Goal: Use online tool/utility: Utilize a website feature to perform a specific function

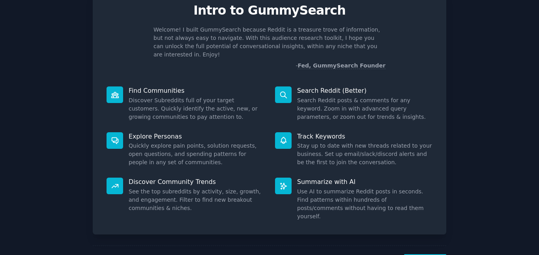
scroll to position [40, 0]
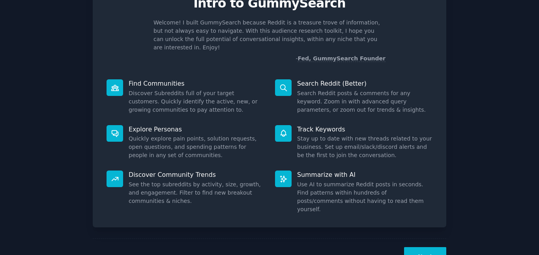
click at [424, 247] on button "Next" at bounding box center [425, 256] width 42 height 19
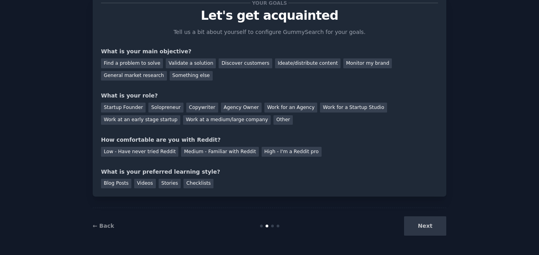
click at [430, 230] on div "Next" at bounding box center [387, 225] width 118 height 19
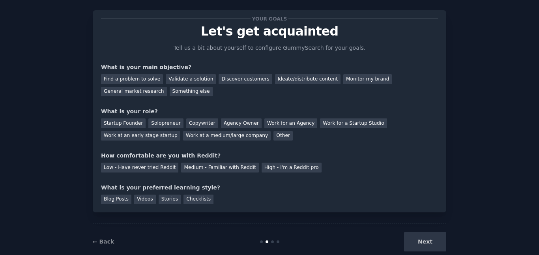
scroll to position [0, 0]
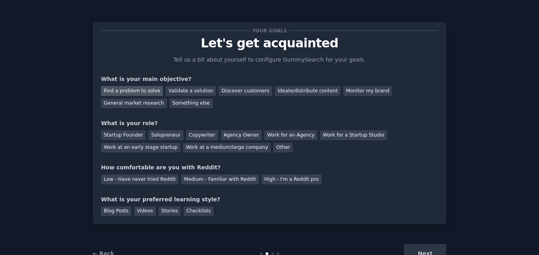
click at [146, 92] on div "Find a problem to solve" at bounding box center [132, 91] width 62 height 10
click at [122, 136] on div "Startup Founder" at bounding box center [123, 135] width 45 height 10
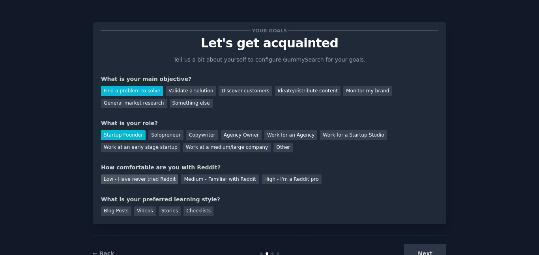
click at [125, 180] on div "Low - Have never tried Reddit" at bounding box center [139, 179] width 77 height 10
click at [119, 213] on div "Blog Posts" at bounding box center [116, 211] width 30 height 10
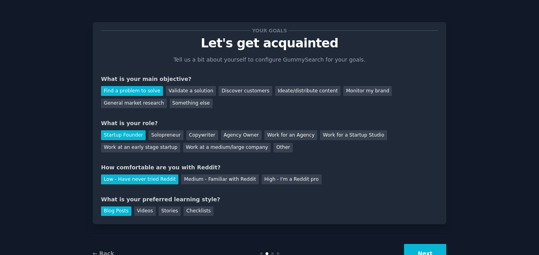
click at [431, 247] on button "Next" at bounding box center [425, 253] width 42 height 19
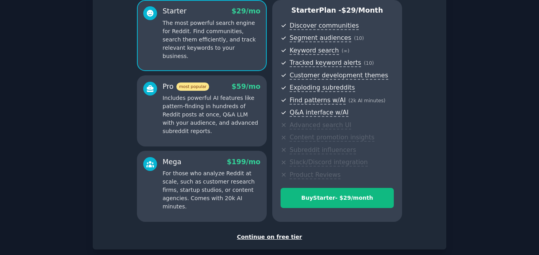
scroll to position [112, 0]
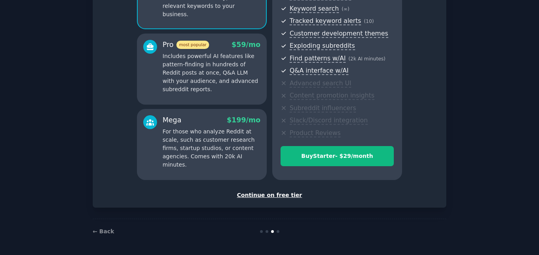
click at [274, 196] on div "Continue on free tier" at bounding box center [269, 195] width 337 height 8
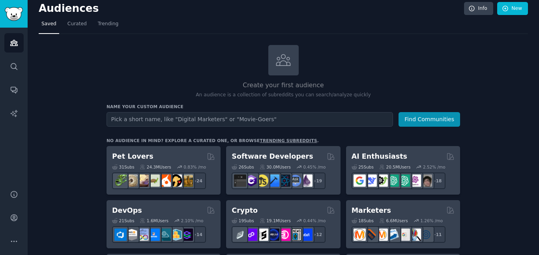
scroll to position [10, 0]
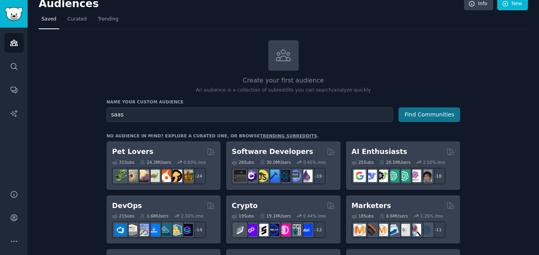
type input "saas"
click at [406, 117] on button "Find Communities" at bounding box center [429, 114] width 62 height 15
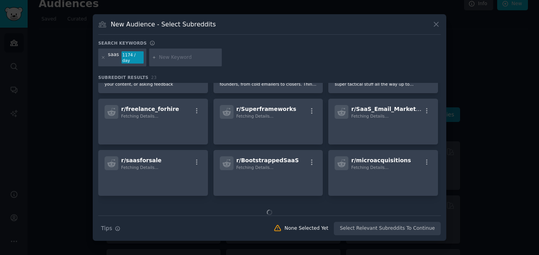
scroll to position [241, 0]
